Goal: Information Seeking & Learning: Find specific page/section

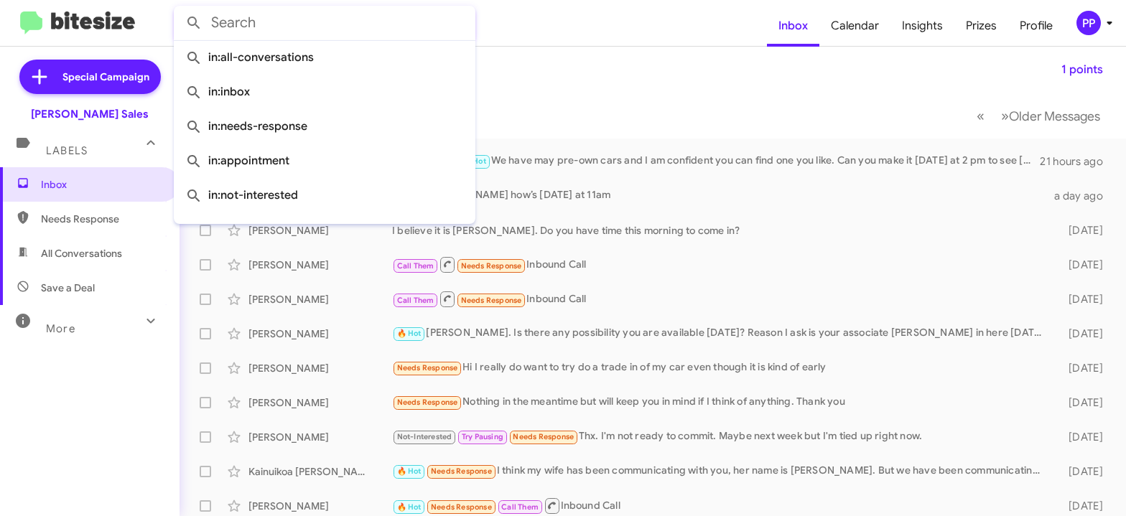
click at [221, 23] on input "text" at bounding box center [325, 23] width 302 height 34
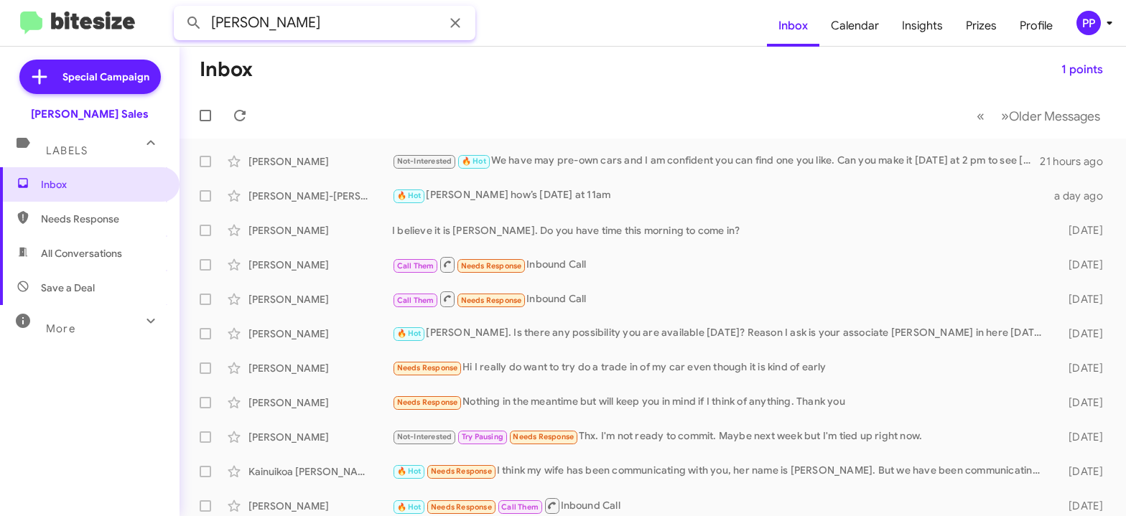
type input "[PERSON_NAME]"
click at [179, 9] on button at bounding box center [193, 23] width 29 height 29
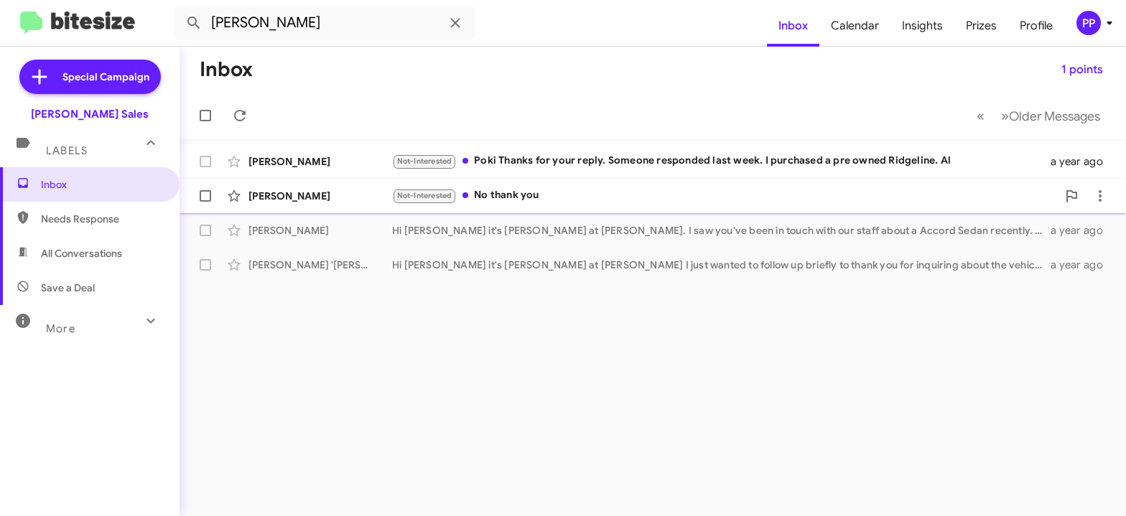
click at [518, 200] on div "Not-Interested No thank you" at bounding box center [724, 195] width 665 height 17
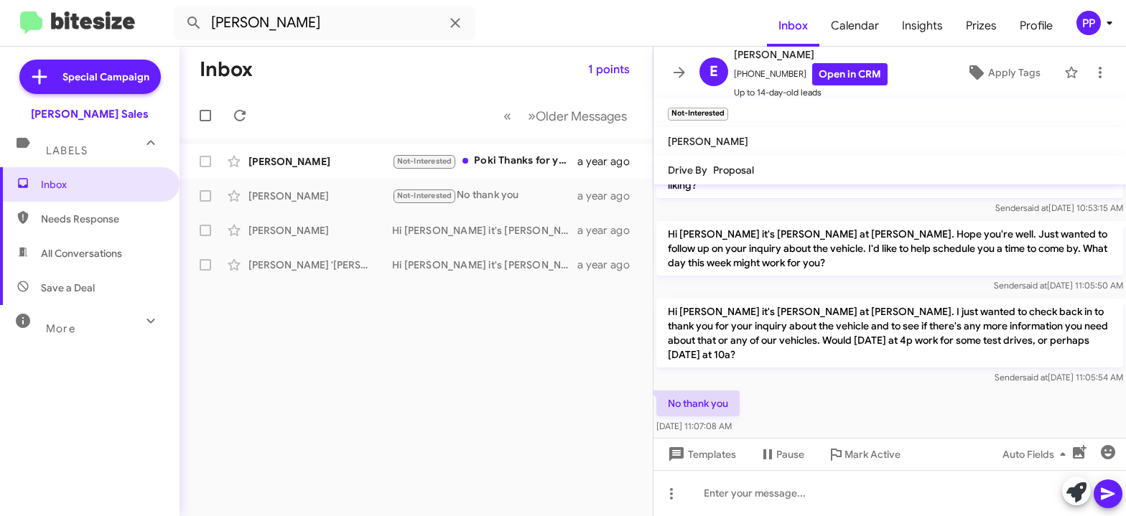
scroll to position [73, 0]
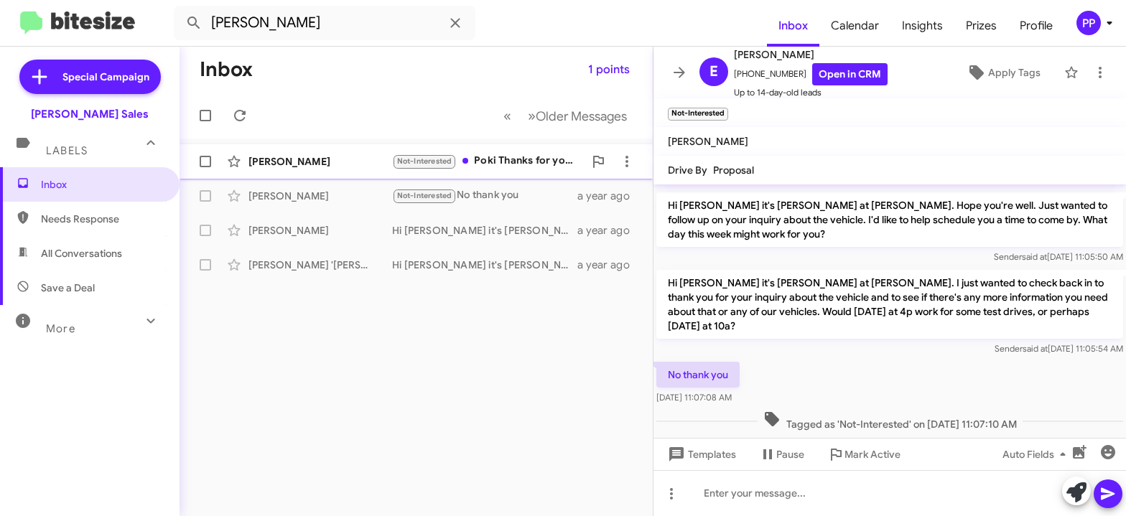
click at [556, 166] on div "Not-Interested Poki Thanks for your reply. Someone responded last week. I purch…" at bounding box center [488, 161] width 192 height 17
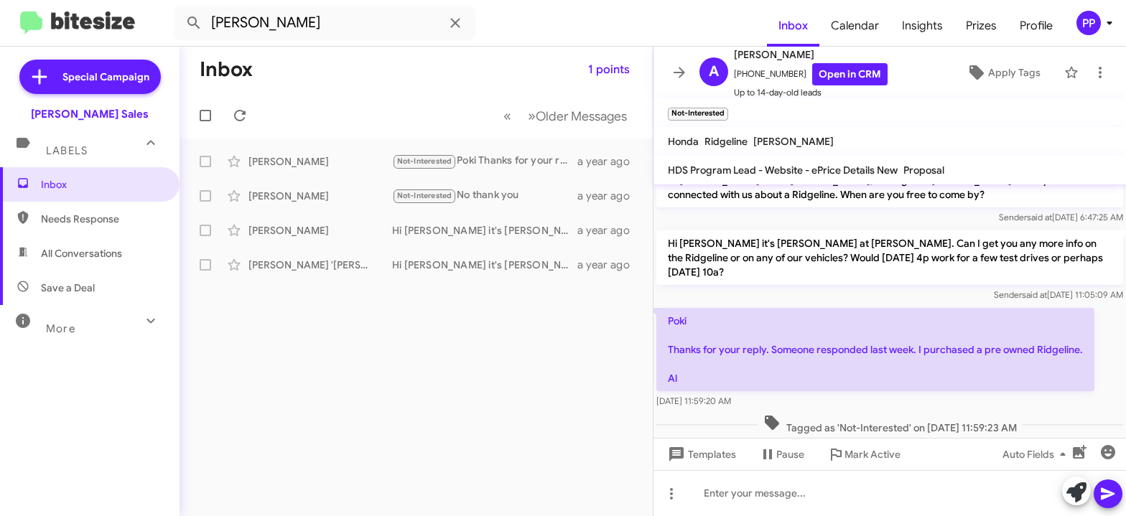
scroll to position [21, 0]
click at [678, 72] on icon at bounding box center [678, 72] width 11 height 11
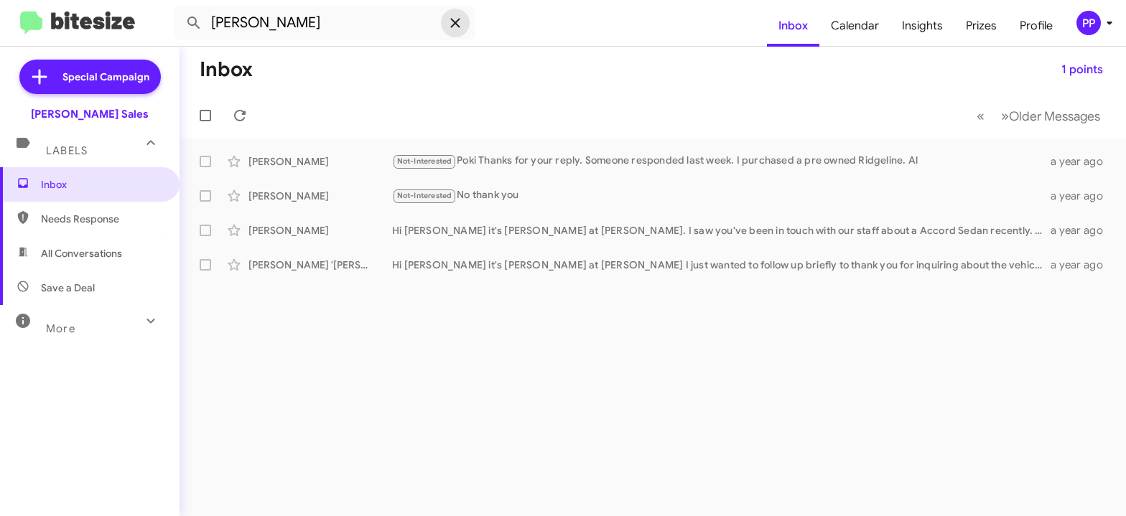
click at [456, 19] on icon at bounding box center [455, 22] width 17 height 17
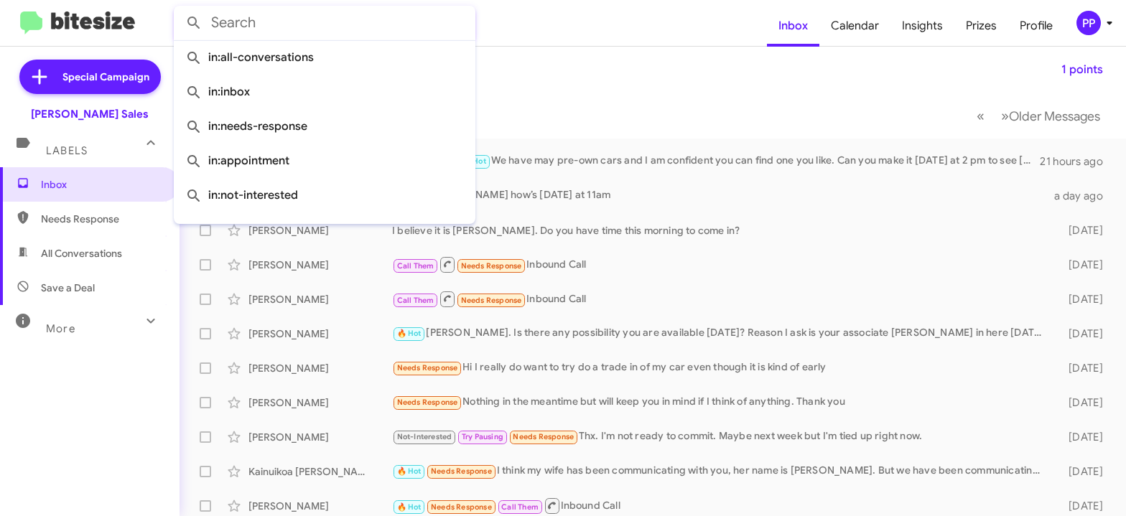
click at [544, 89] on mat-toolbar-row "Inbox 1 points" at bounding box center [652, 70] width 946 height 46
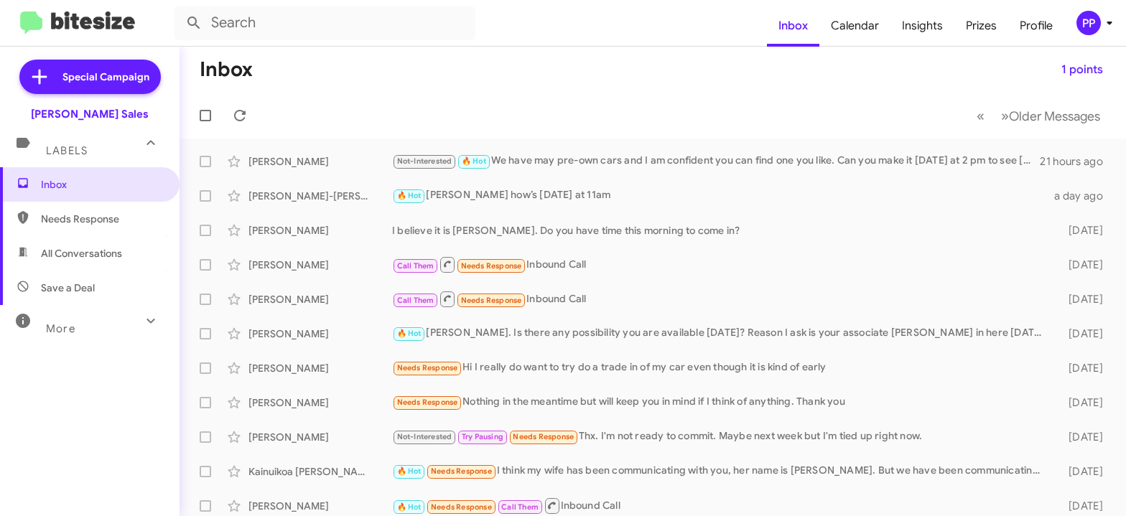
click at [56, 326] on span "More" at bounding box center [60, 328] width 29 height 13
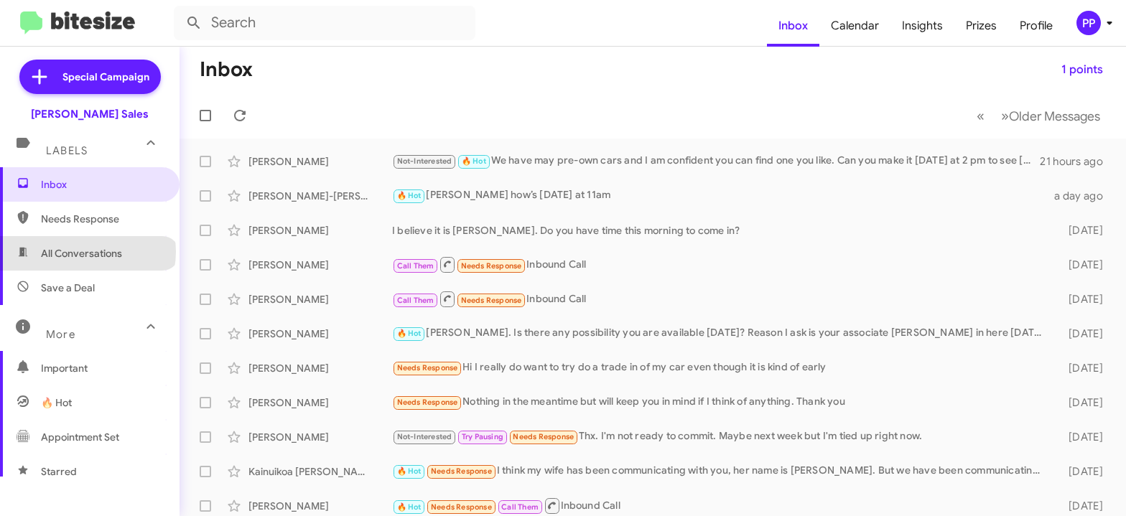
click at [87, 252] on span "All Conversations" at bounding box center [81, 253] width 81 height 14
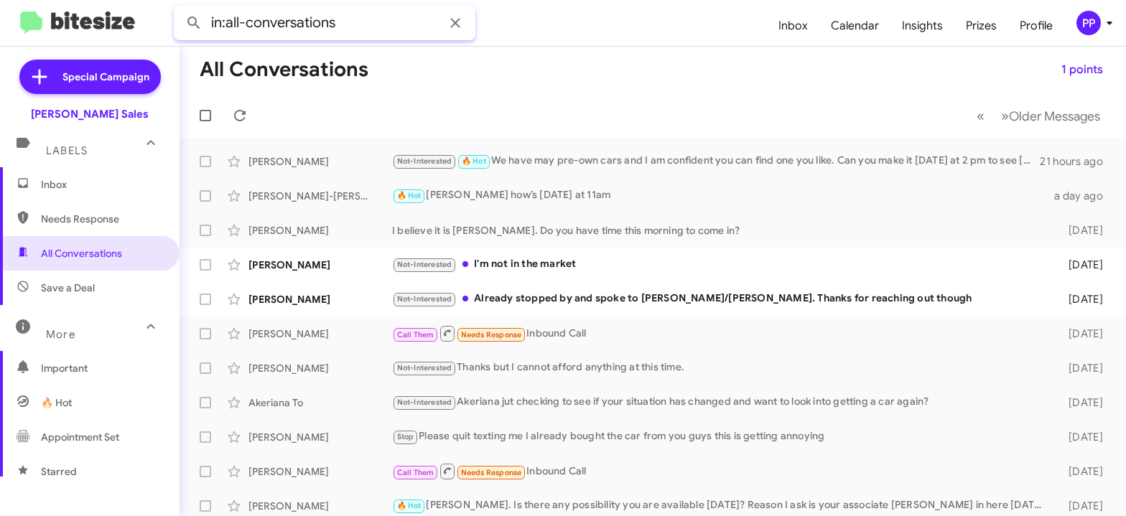
drag, startPoint x: 370, startPoint y: 20, endPoint x: 133, endPoint y: 33, distance: 237.3
click at [174, 33] on input "in:all-conversations" at bounding box center [325, 23] width 302 height 34
click at [179, 9] on button at bounding box center [193, 23] width 29 height 29
type input "9159297984"
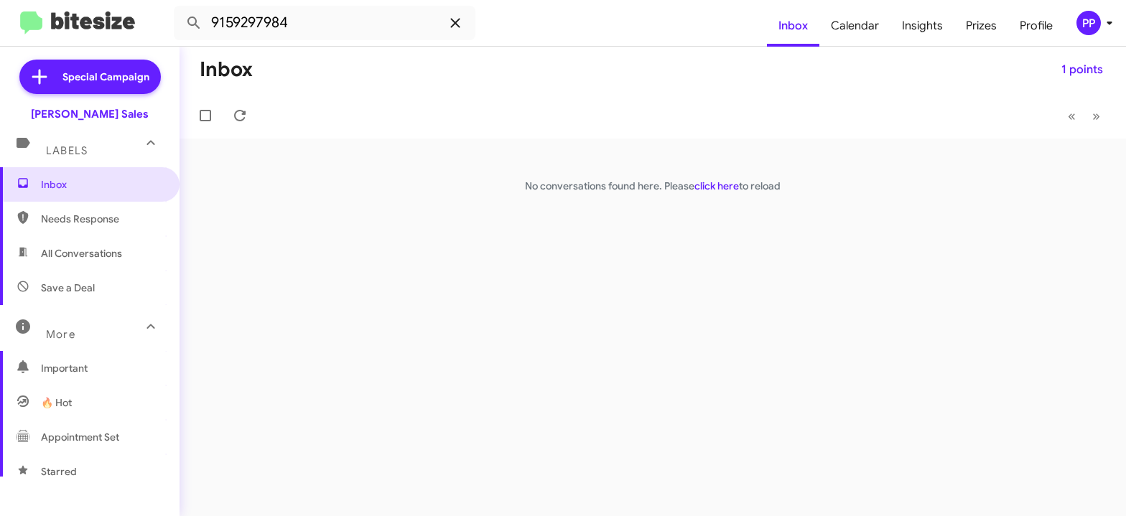
click at [456, 19] on icon at bounding box center [455, 22] width 17 height 17
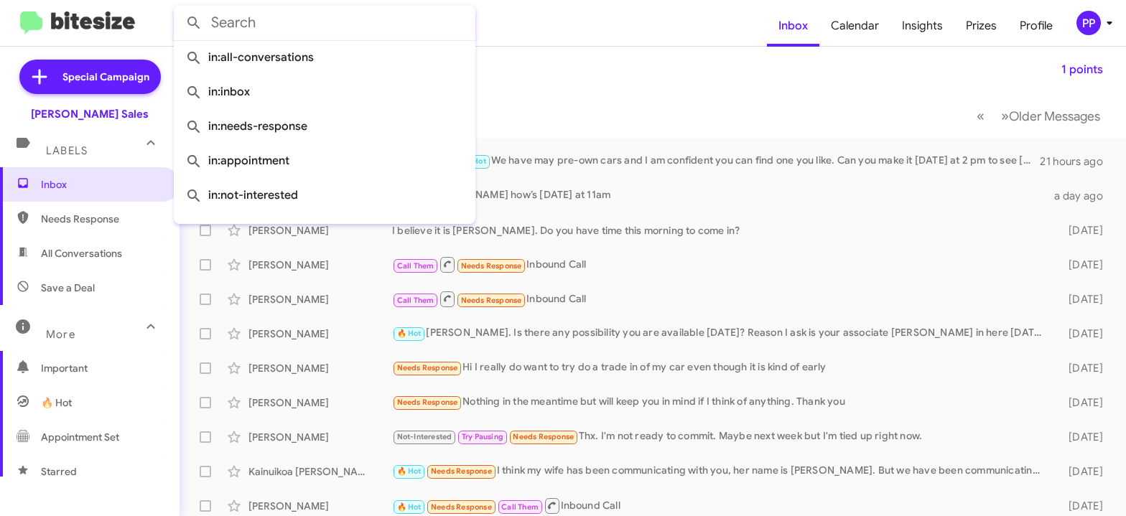
click at [77, 251] on span "All Conversations" at bounding box center [81, 253] width 81 height 14
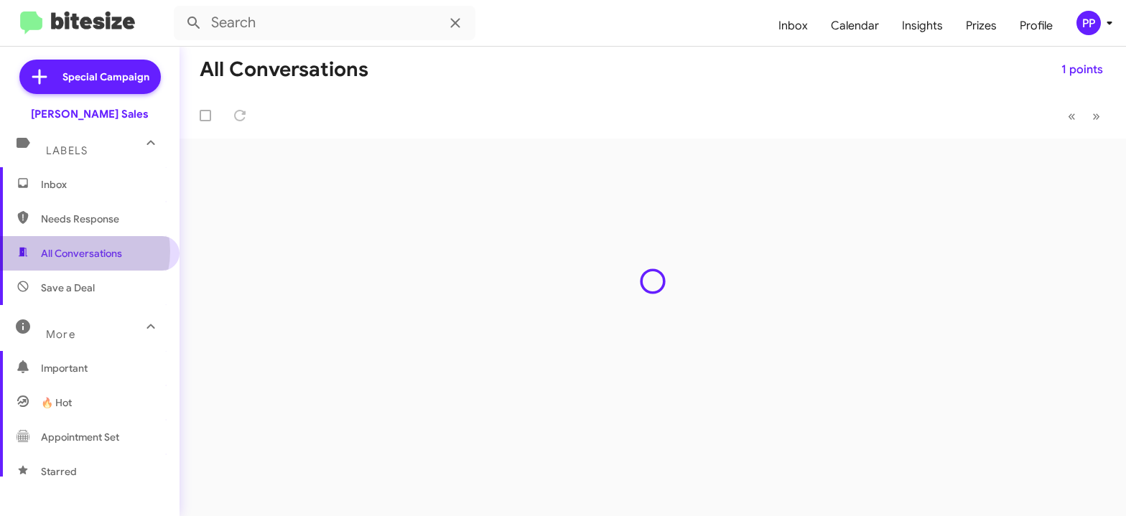
type input "in:all-conversations"
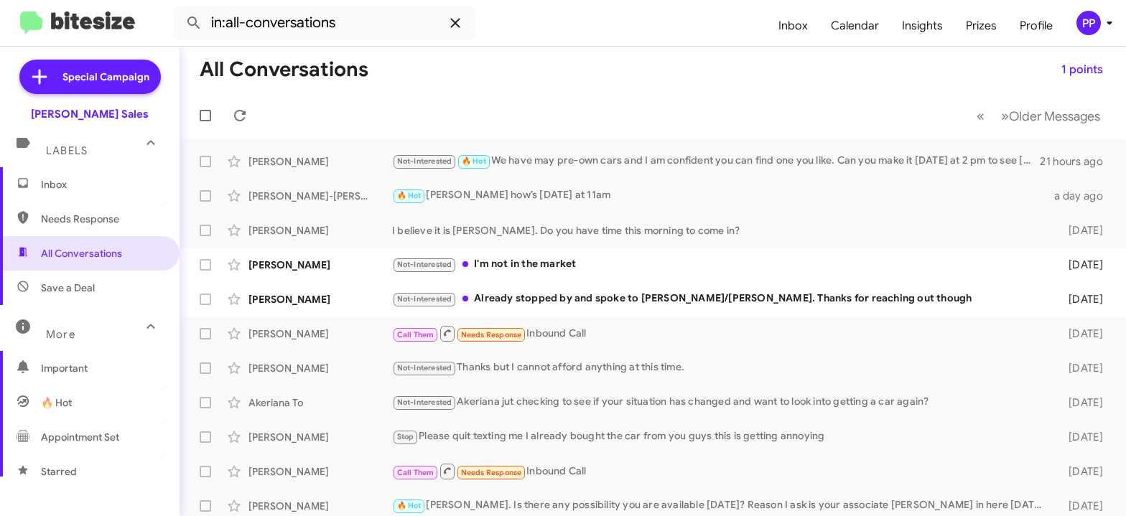
click at [452, 20] on icon at bounding box center [455, 22] width 17 height 17
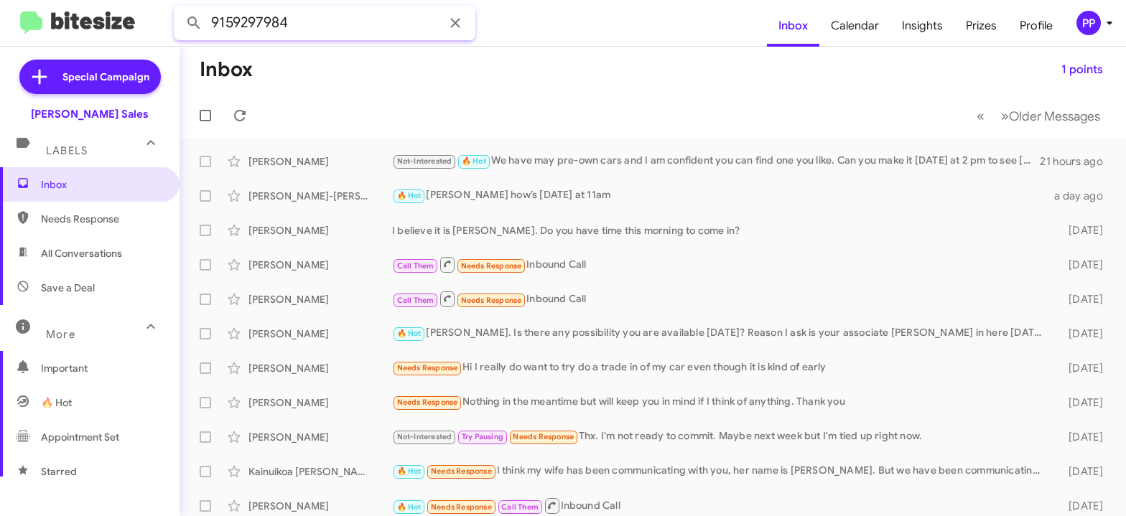
type input "9159297984"
click at [179, 9] on button at bounding box center [193, 23] width 29 height 29
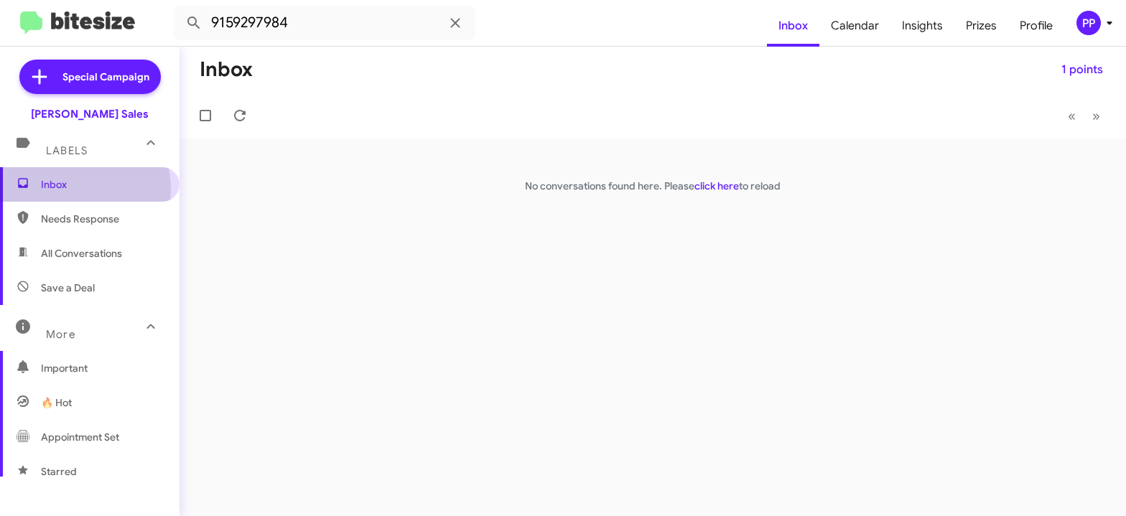
click at [72, 189] on span "Inbox" at bounding box center [89, 184] width 179 height 34
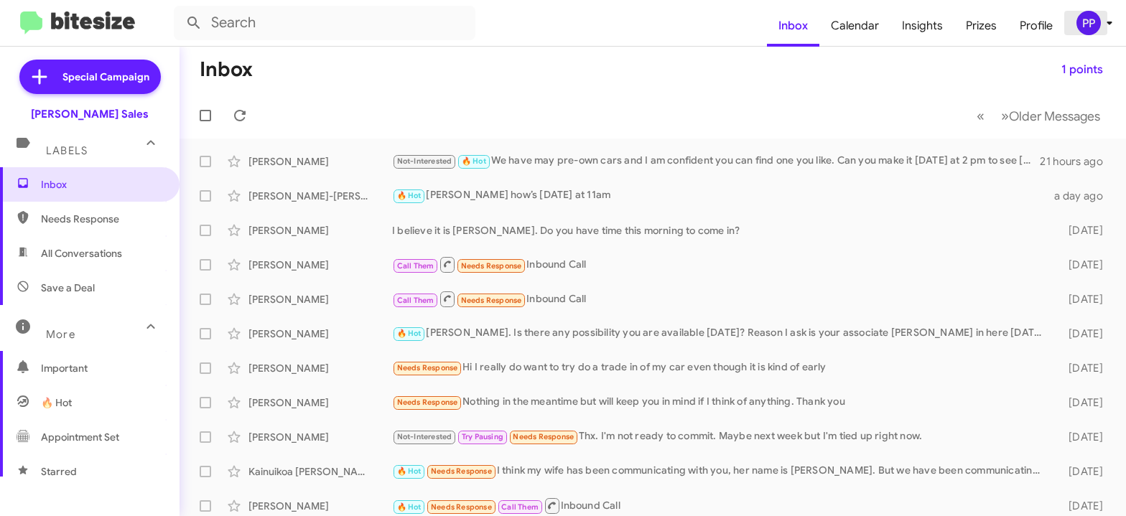
click at [1090, 24] on div "PP" at bounding box center [1088, 23] width 24 height 24
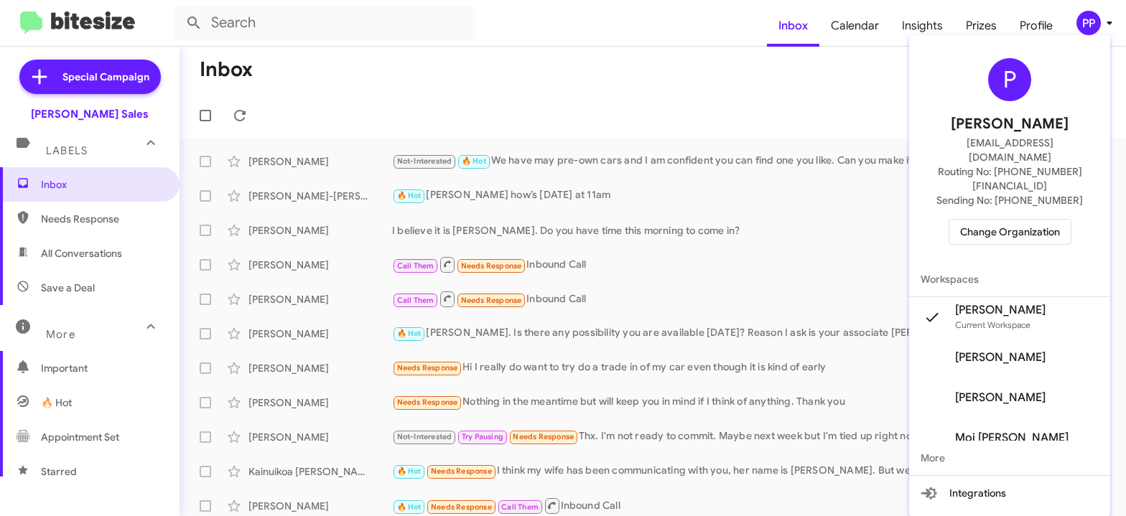
scroll to position [69, 0]
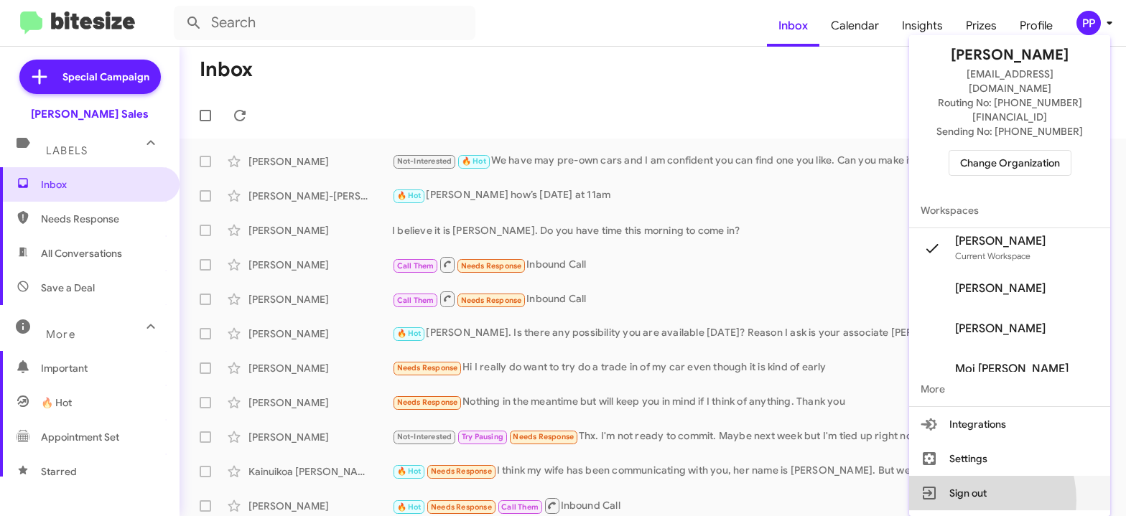
click at [989, 500] on button "Sign out" at bounding box center [1009, 493] width 201 height 34
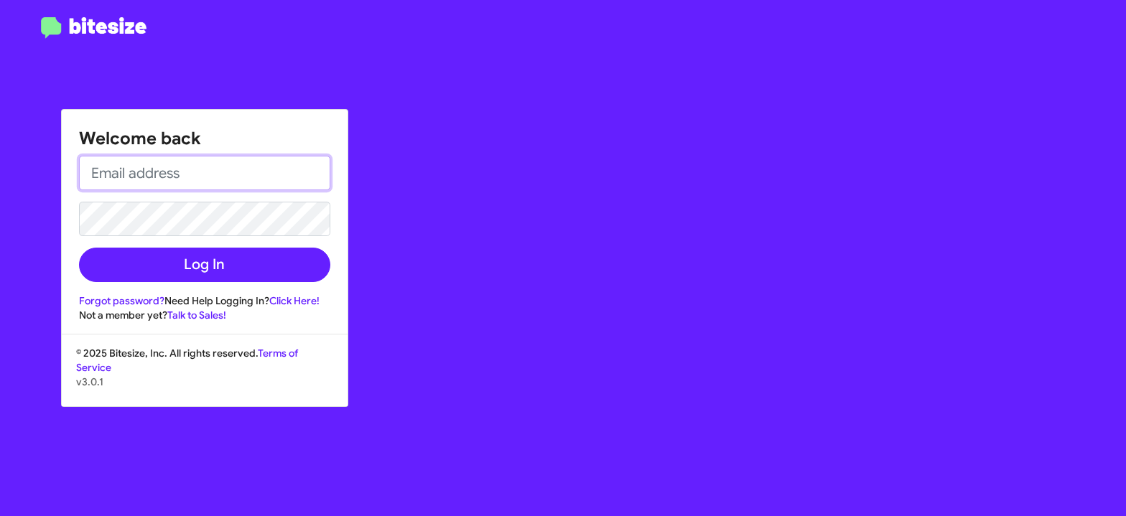
click at [108, 176] on input "email" at bounding box center [204, 173] width 251 height 34
type input "[EMAIL_ADDRESS][DOMAIN_NAME]"
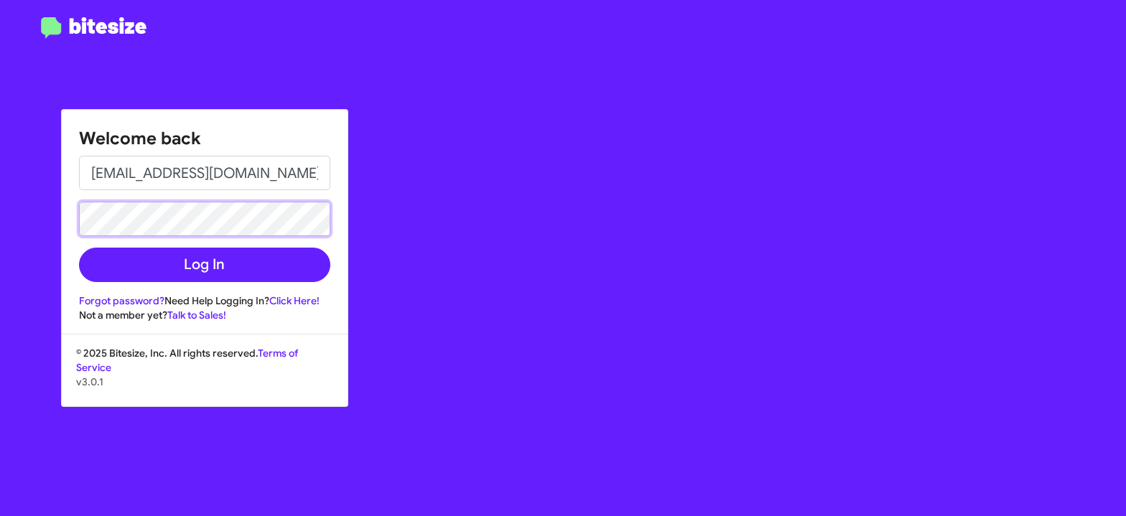
click at [79, 248] on button "Log In" at bounding box center [204, 265] width 251 height 34
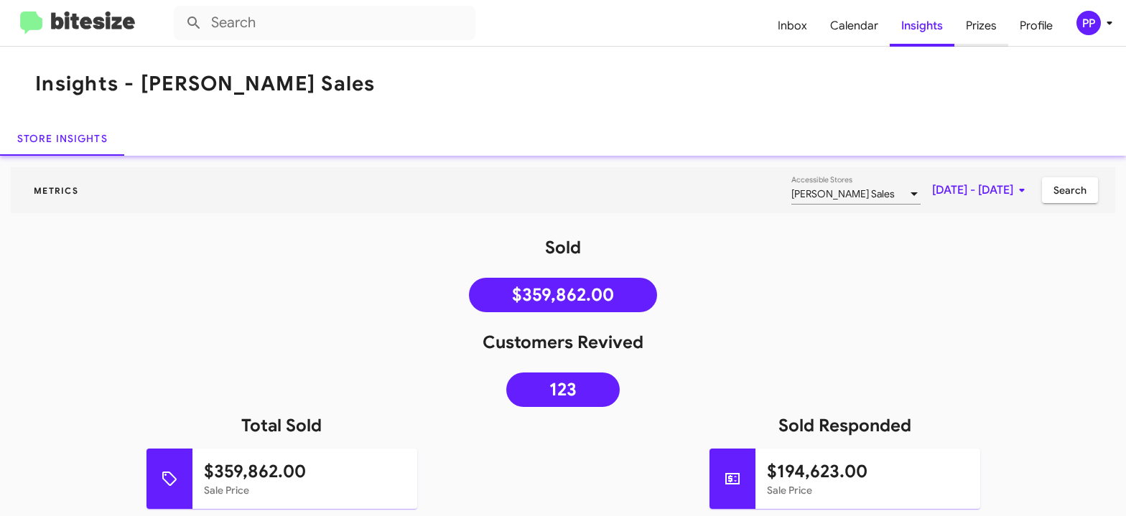
click at [971, 25] on span "Prizes" at bounding box center [981, 26] width 54 height 42
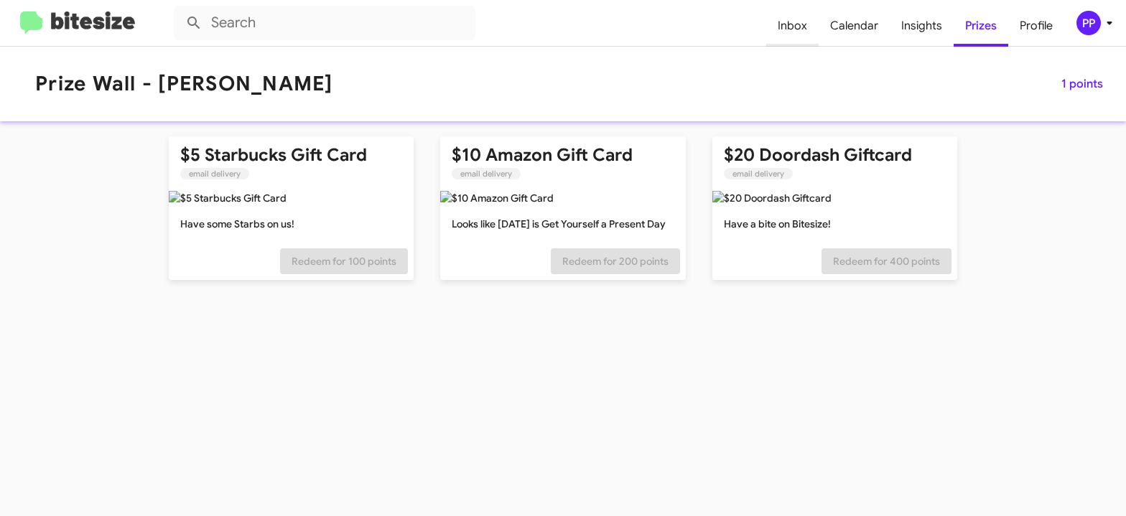
click at [802, 24] on span "Inbox" at bounding box center [792, 26] width 52 height 42
